Goal: Communication & Community: Ask a question

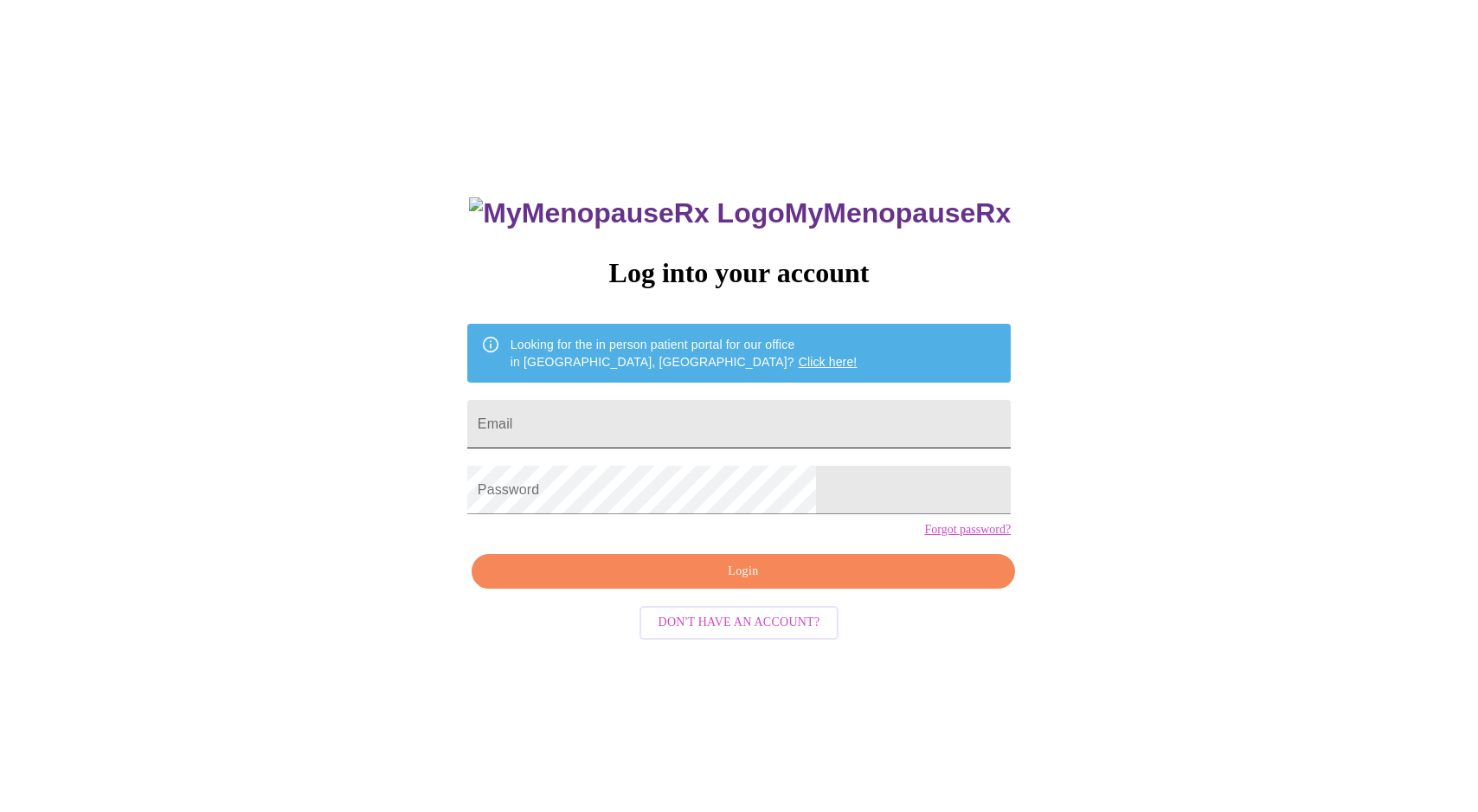
click at [655, 421] on input "Email" at bounding box center [739, 423] width 543 height 48
type input "[PERSON_NAME][EMAIL_ADDRESS][PERSON_NAME][DOMAIN_NAME]"
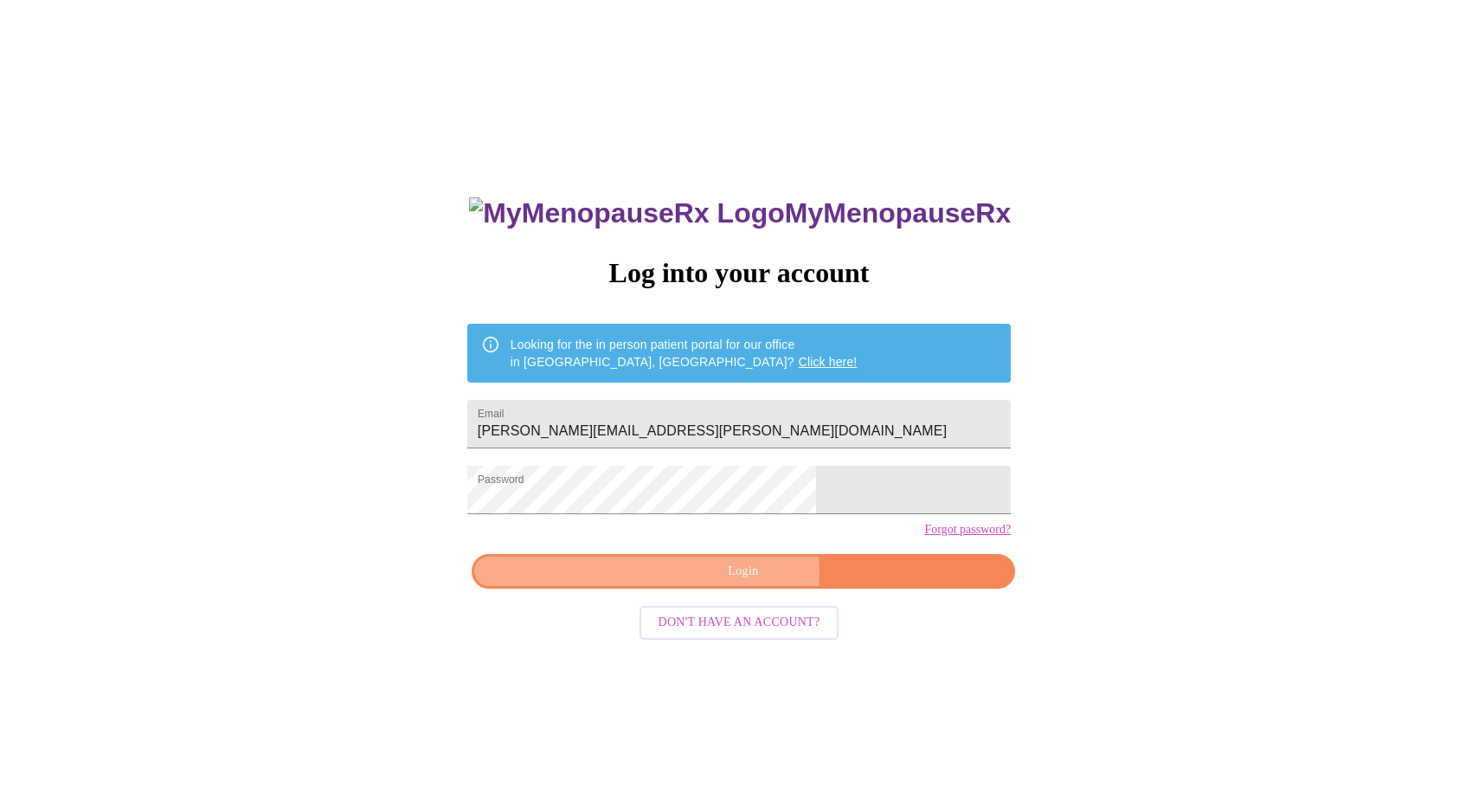
click at [735, 582] on span "Login" at bounding box center [743, 571] width 503 height 21
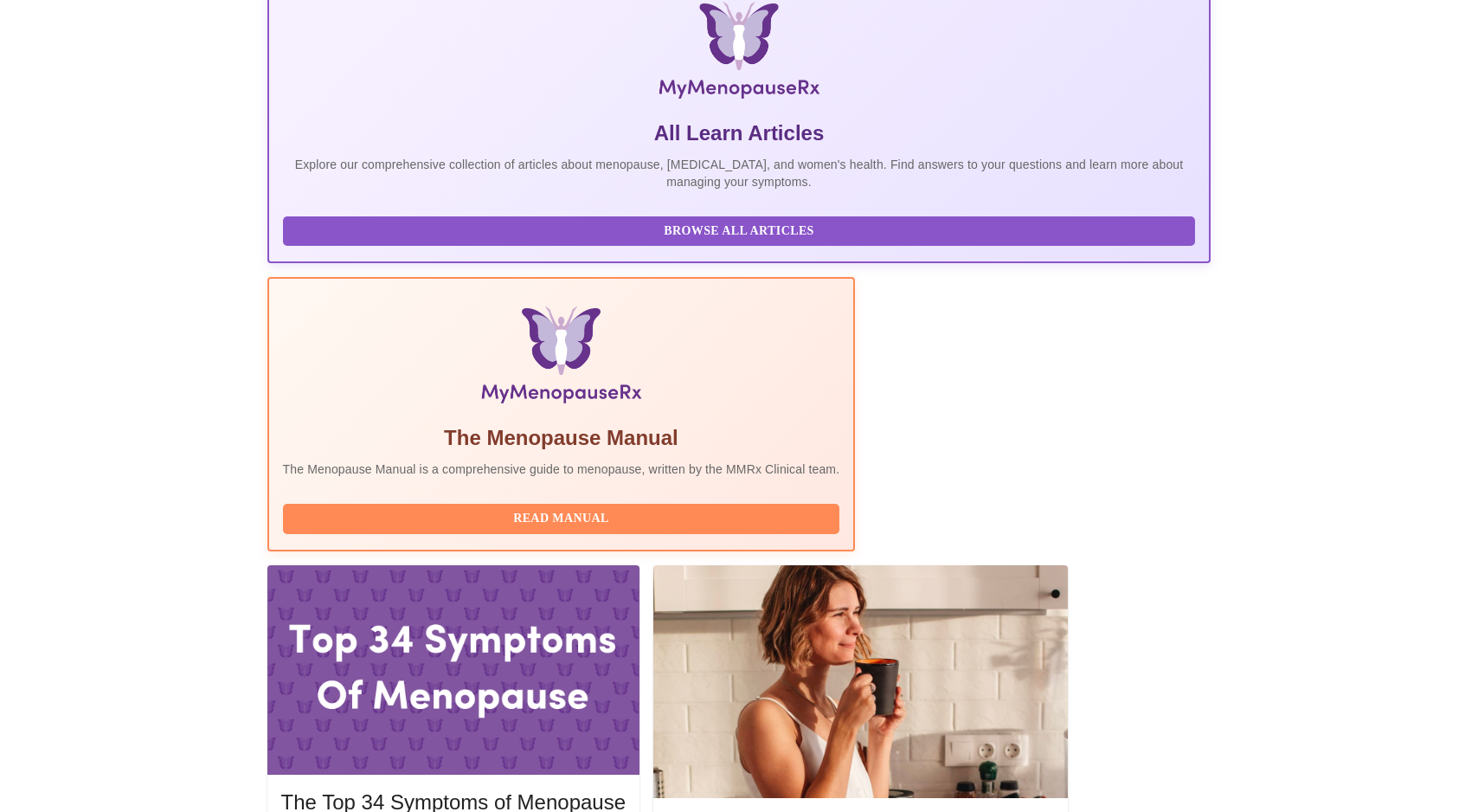
scroll to position [278, 0]
drag, startPoint x: 447, startPoint y: 403, endPoint x: 611, endPoint y: 406, distance: 164.0
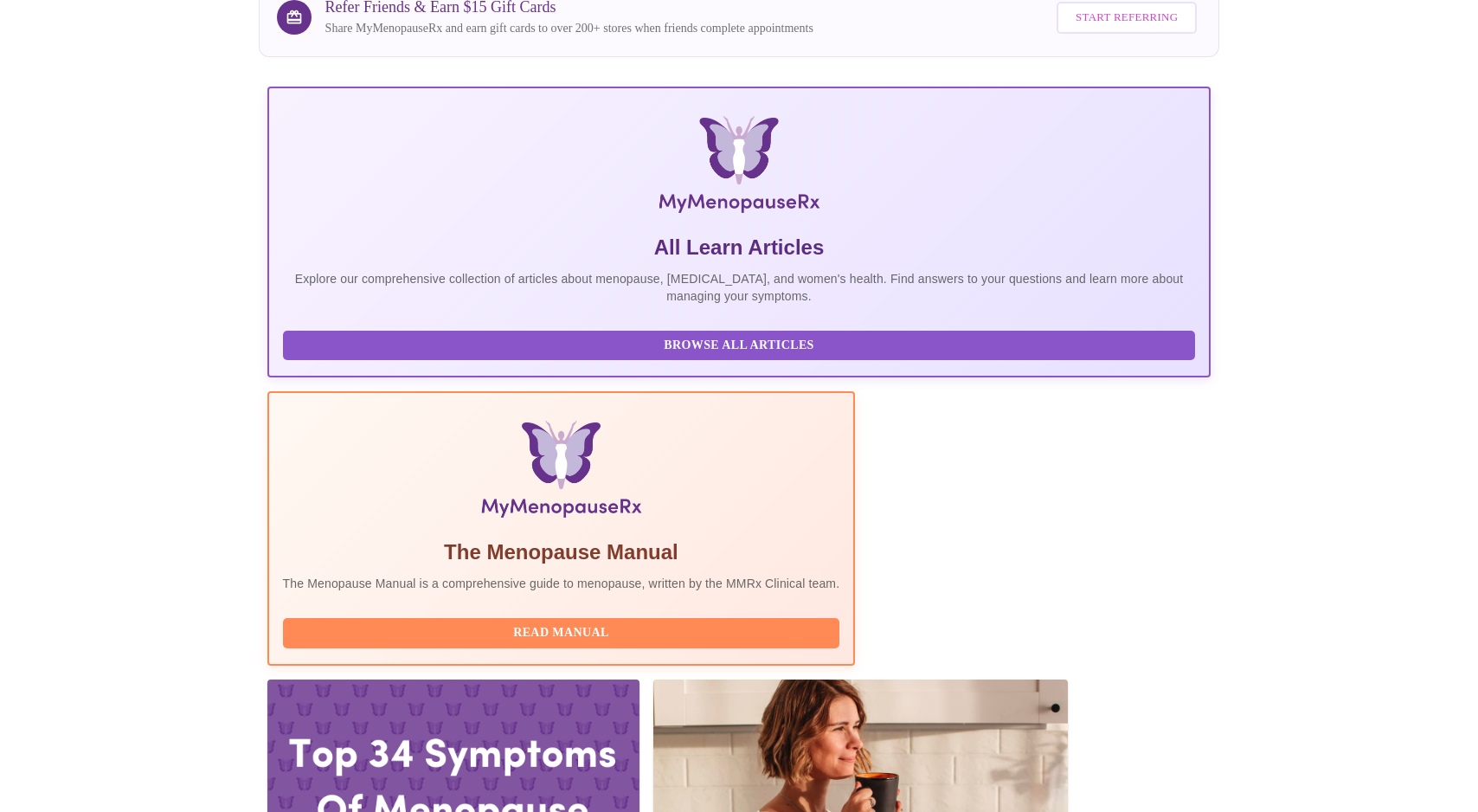
scroll to position [0, 0]
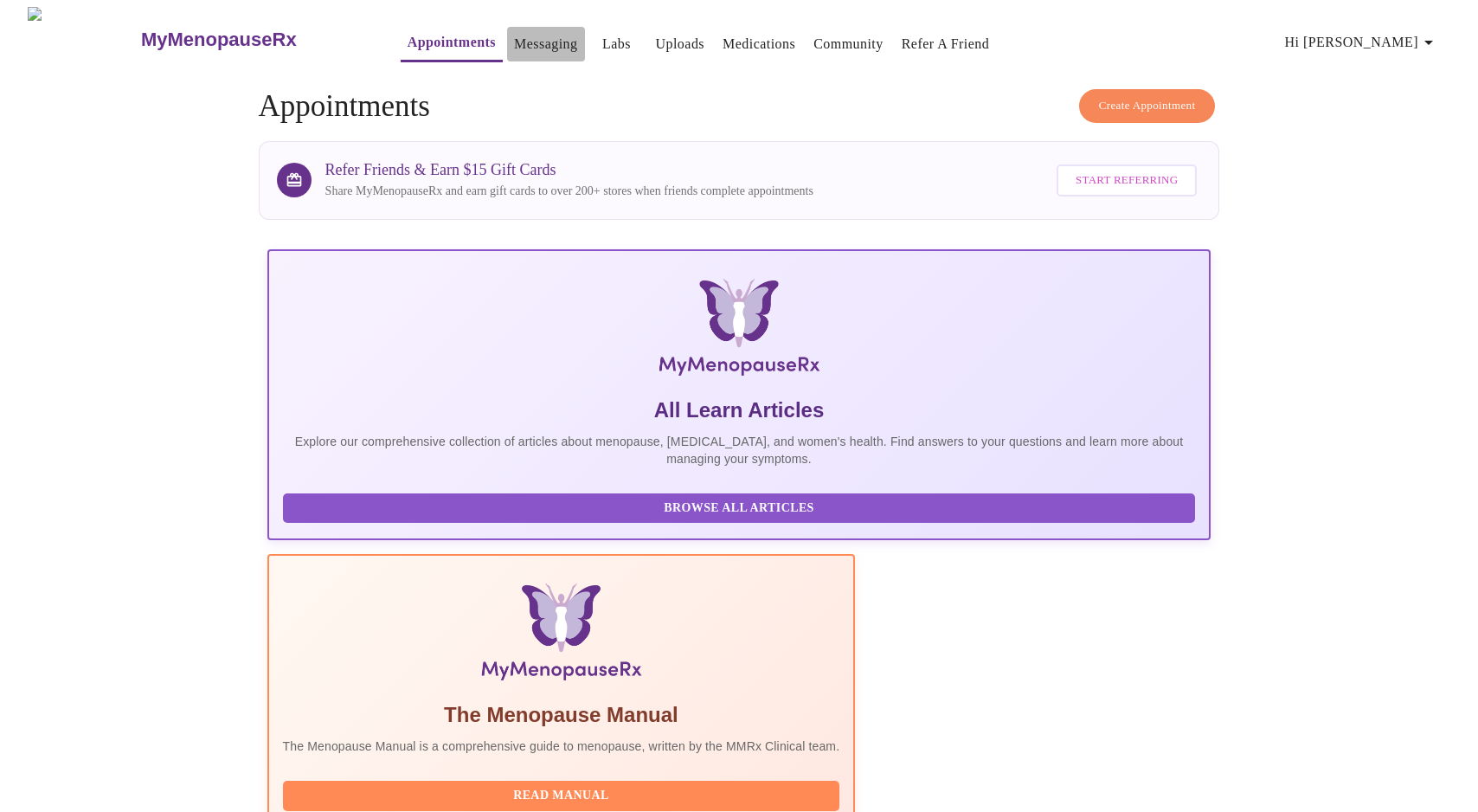
click at [514, 34] on link "Messaging" at bounding box center [545, 44] width 64 height 24
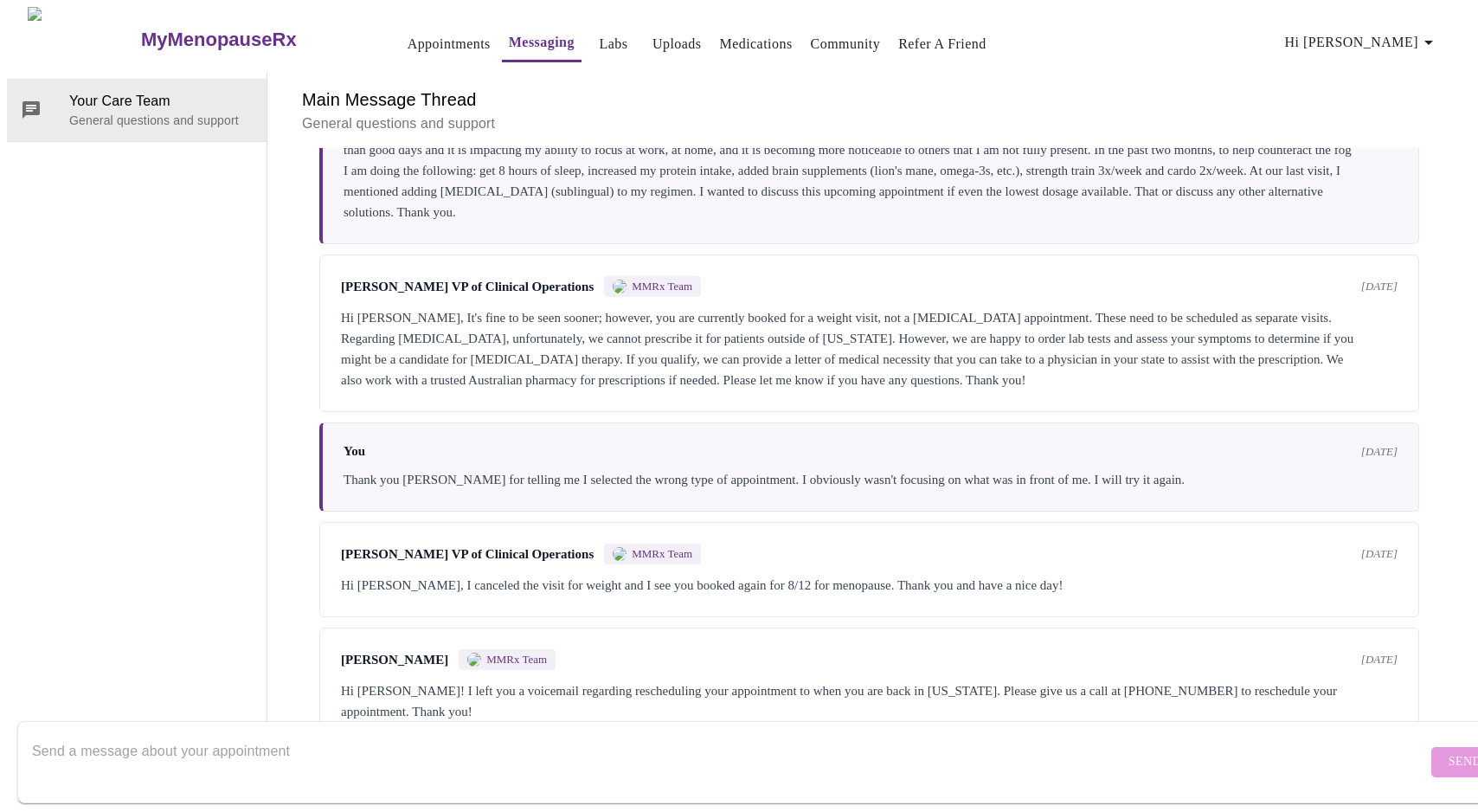
scroll to position [807, 0]
drag, startPoint x: 867, startPoint y: 257, endPoint x: 767, endPoint y: 256, distance: 100.0
click at [767, 307] on div "Hi Maria, It's fine to be seen sooner; however, you are currently booked for a …" at bounding box center [869, 348] width 1056 height 83
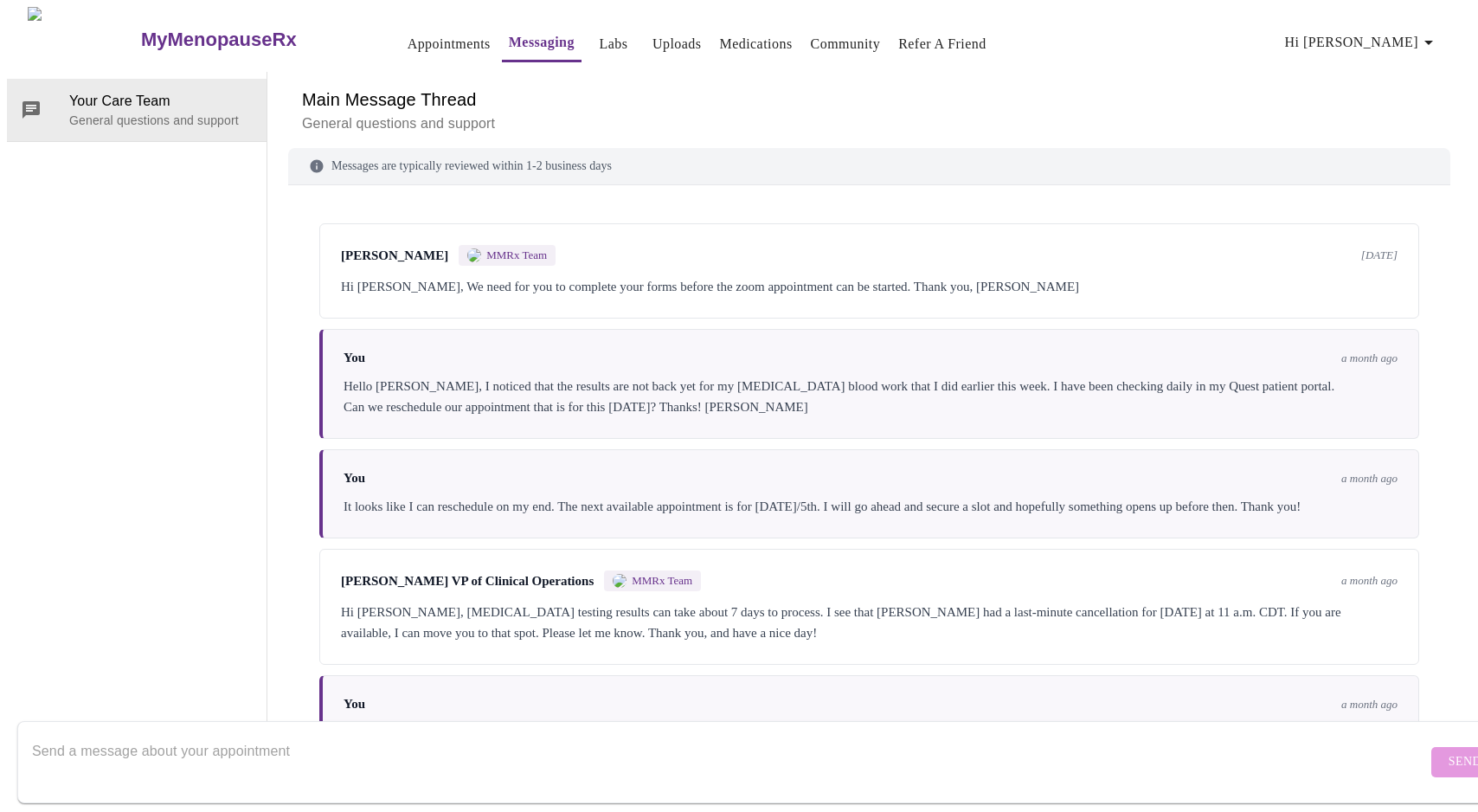
scroll to position [0, 0]
click at [1397, 36] on span "Hi [PERSON_NAME]" at bounding box center [1362, 42] width 154 height 24
click at [1396, 128] on li "Log out" at bounding box center [1407, 130] width 80 height 31
